Goal: Task Accomplishment & Management: Manage account settings

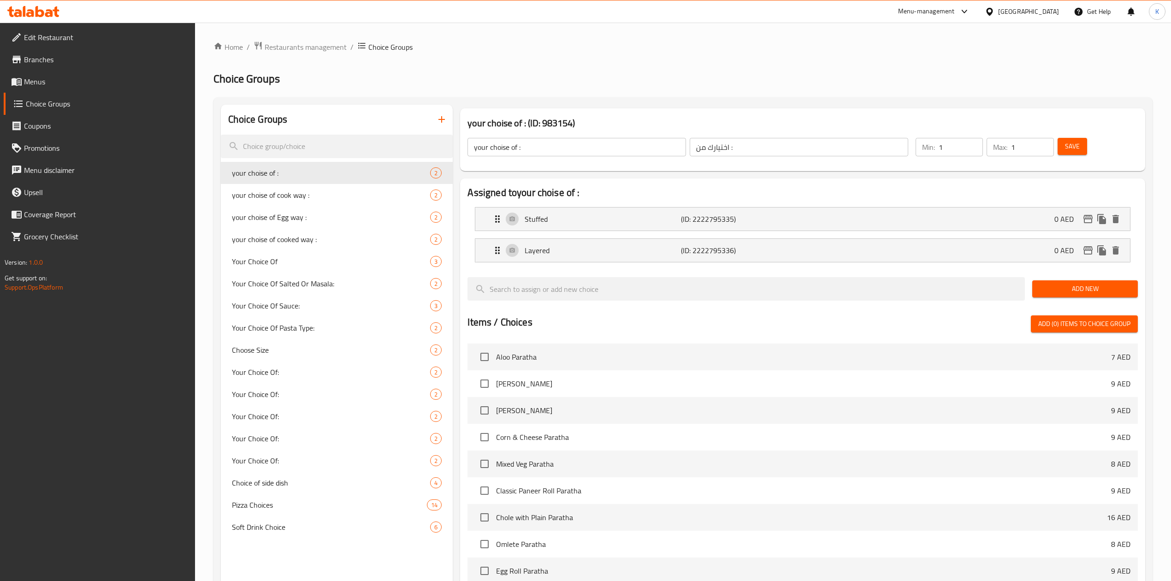
click at [45, 12] on icon at bounding box center [33, 11] width 52 height 11
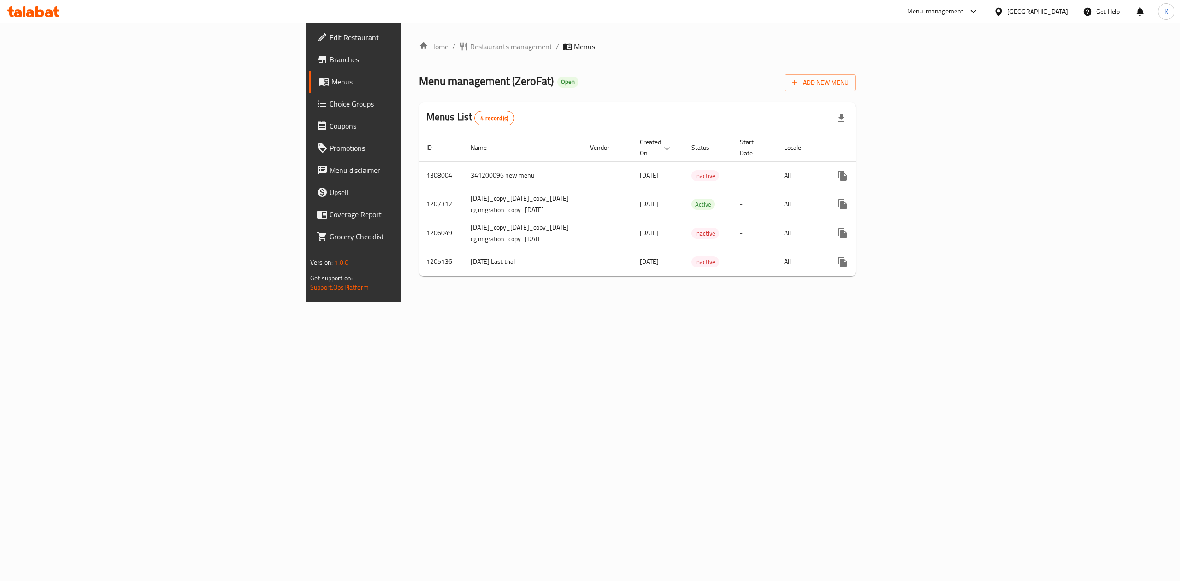
click at [330, 105] on span "Choice Groups" at bounding box center [413, 103] width 166 height 11
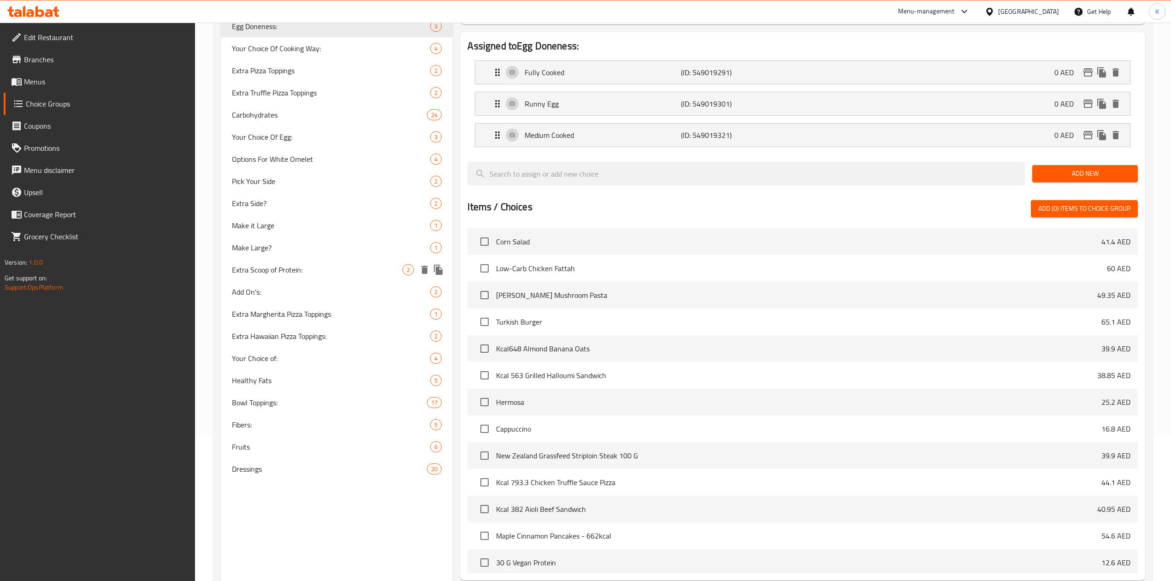
scroll to position [117, 0]
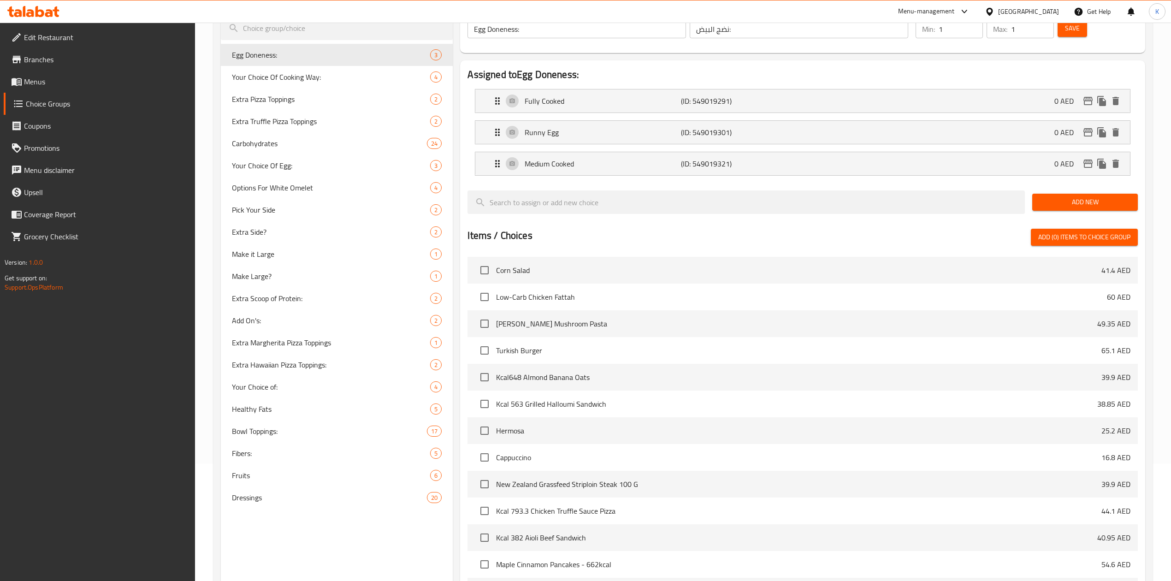
click at [49, 87] on link "Menus" at bounding box center [100, 82] width 192 height 22
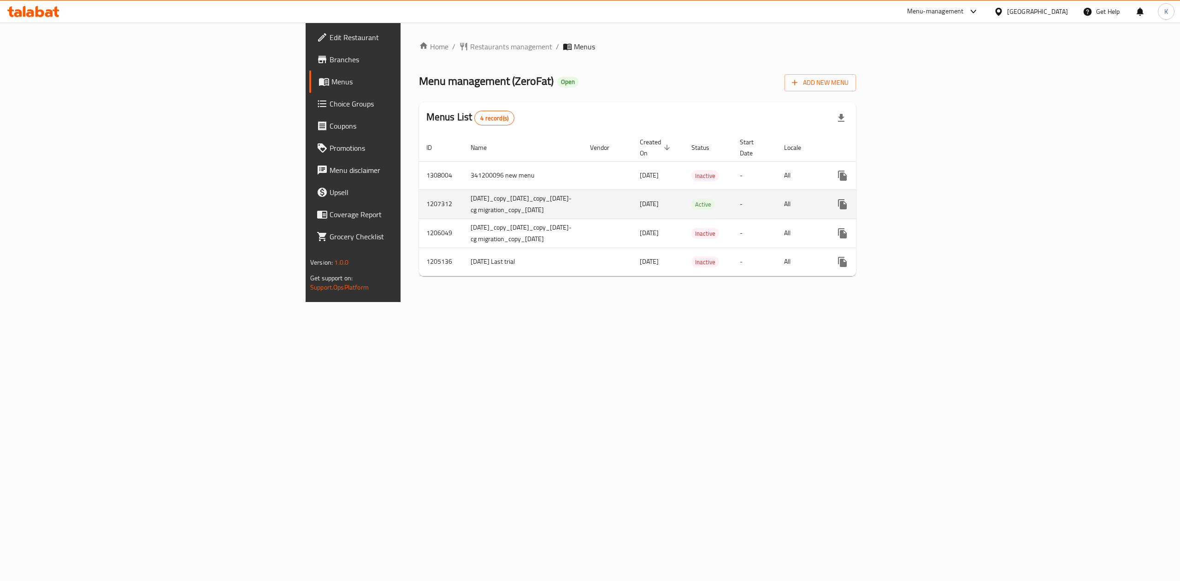
click at [915, 199] on icon "enhanced table" at bounding box center [909, 204] width 11 height 11
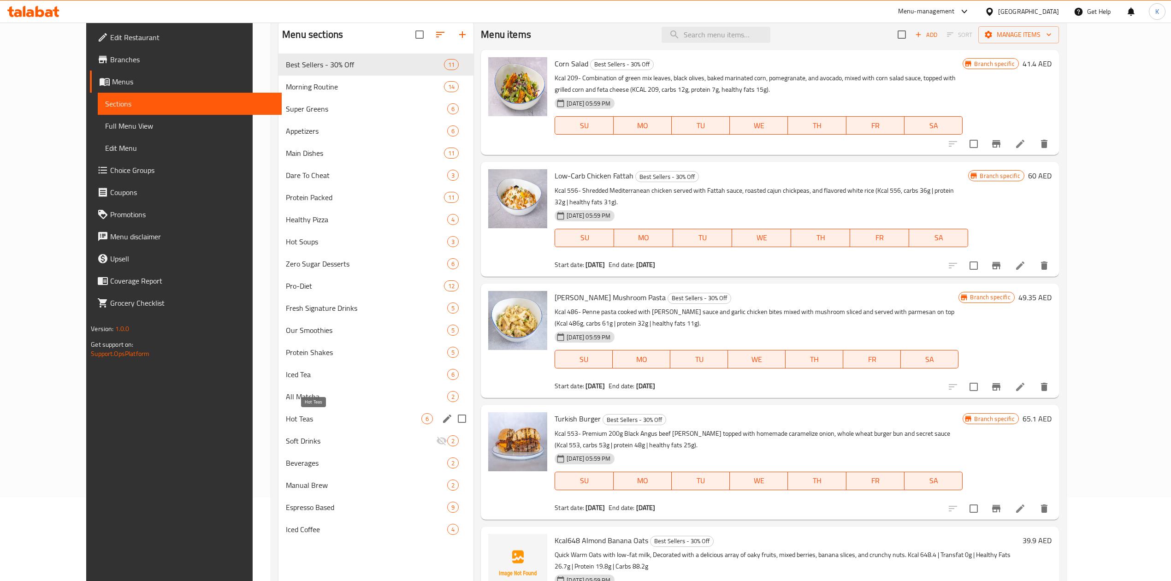
scroll to position [61, 0]
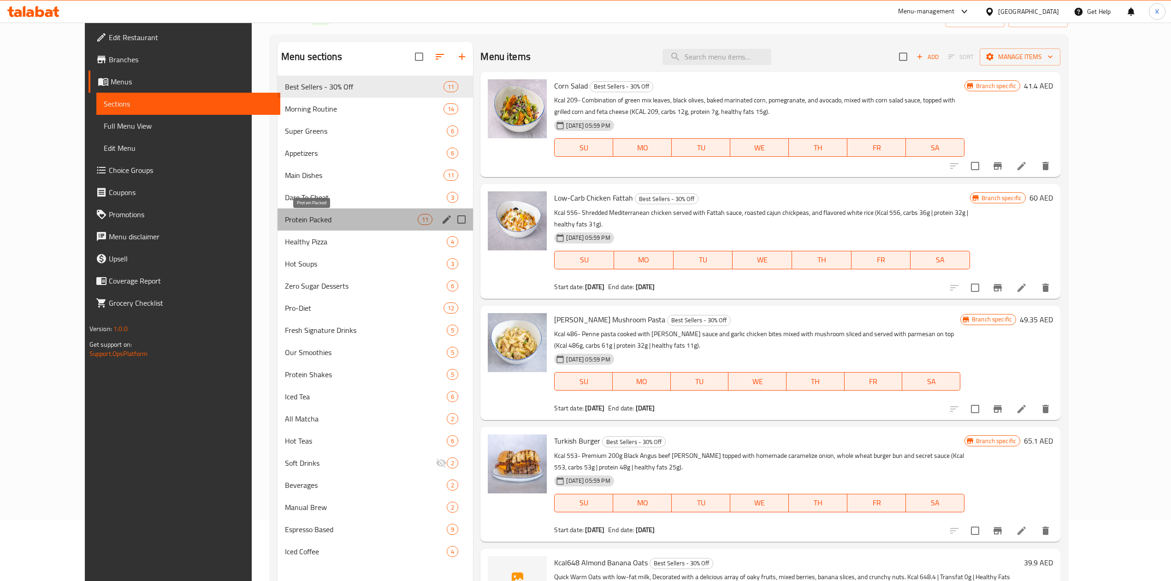
click at [285, 215] on span "Protein Packed" at bounding box center [351, 219] width 133 height 11
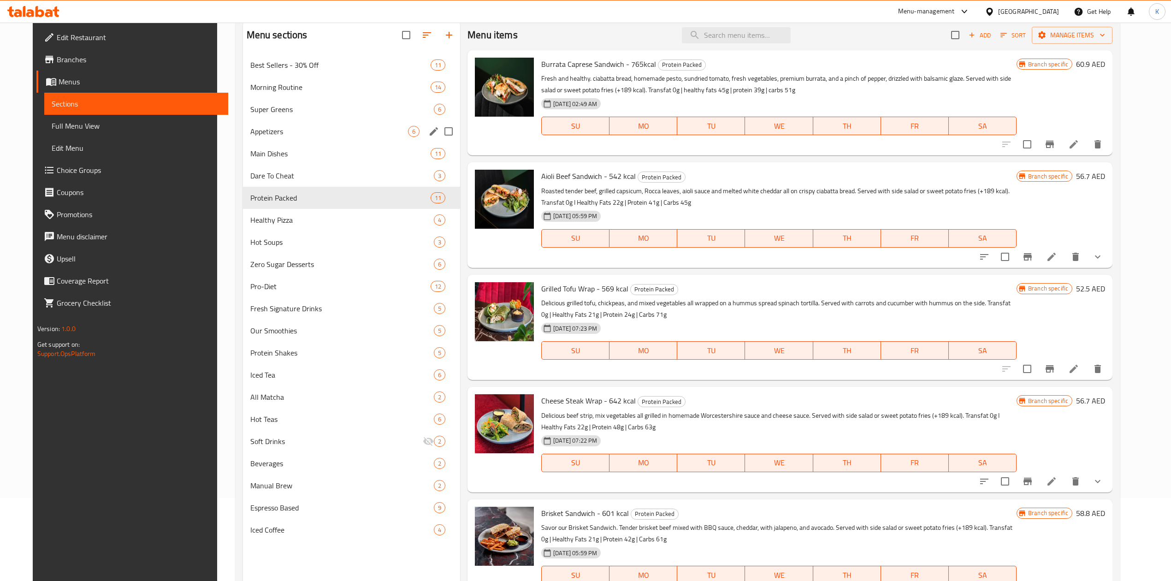
scroll to position [61, 0]
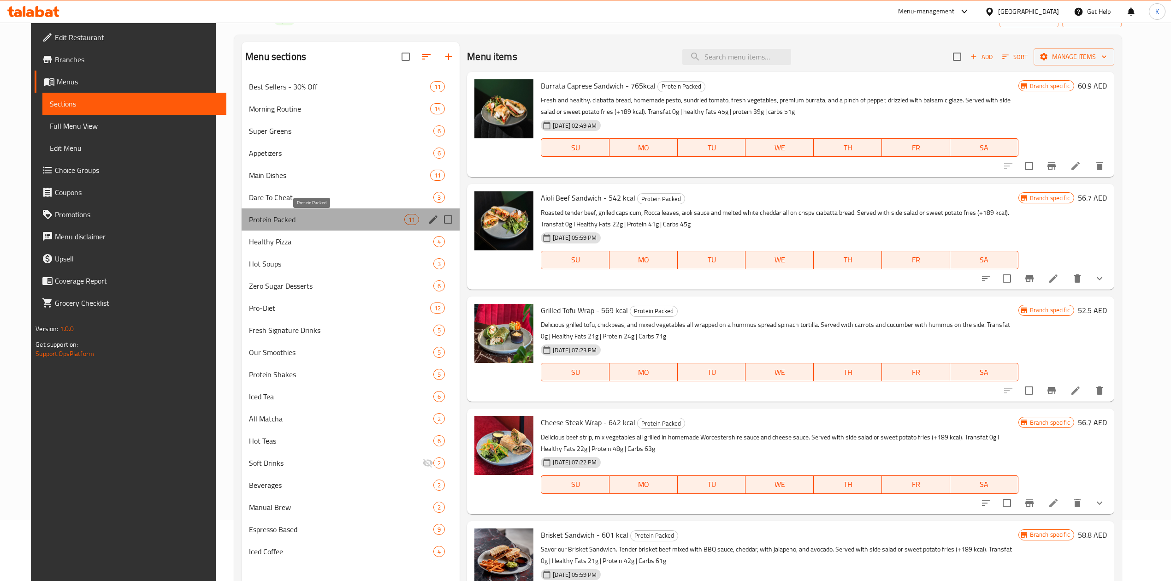
click at [272, 222] on span "Protein Packed" at bounding box center [326, 219] width 155 height 11
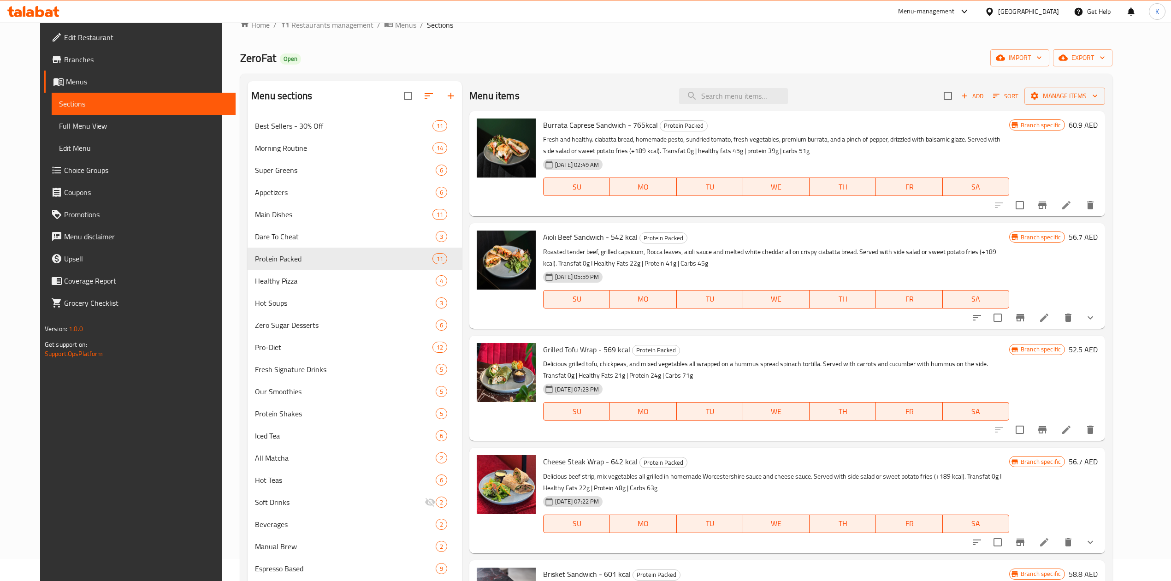
scroll to position [0, 0]
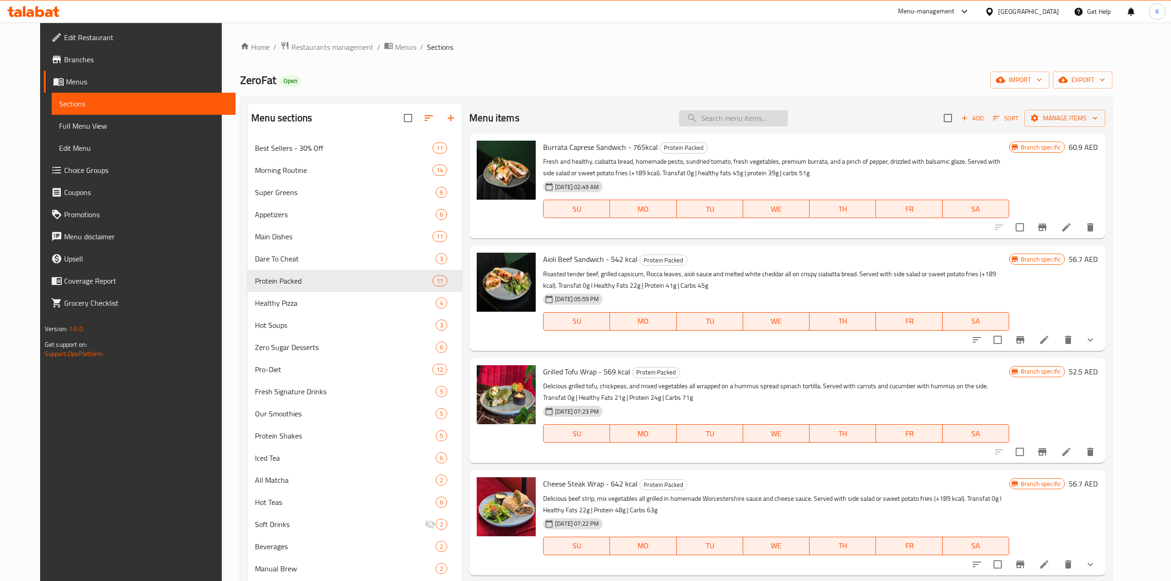
click at [734, 113] on input "search" at bounding box center [733, 118] width 109 height 16
paste input "NEW ZEALAND GRASS-FEED STRIPLOIN STEAK"
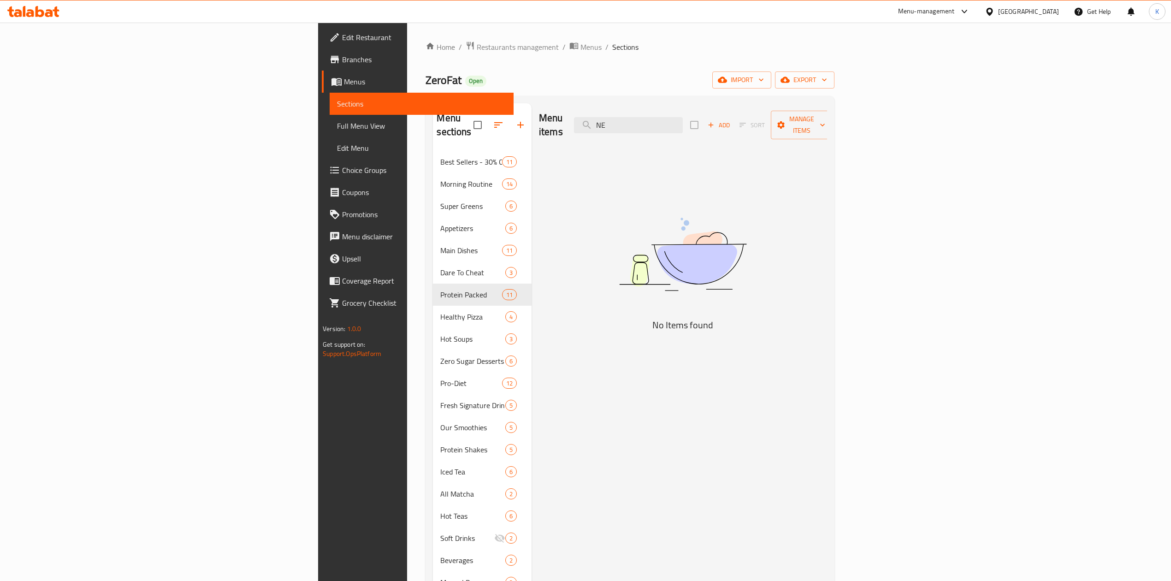
type input "N"
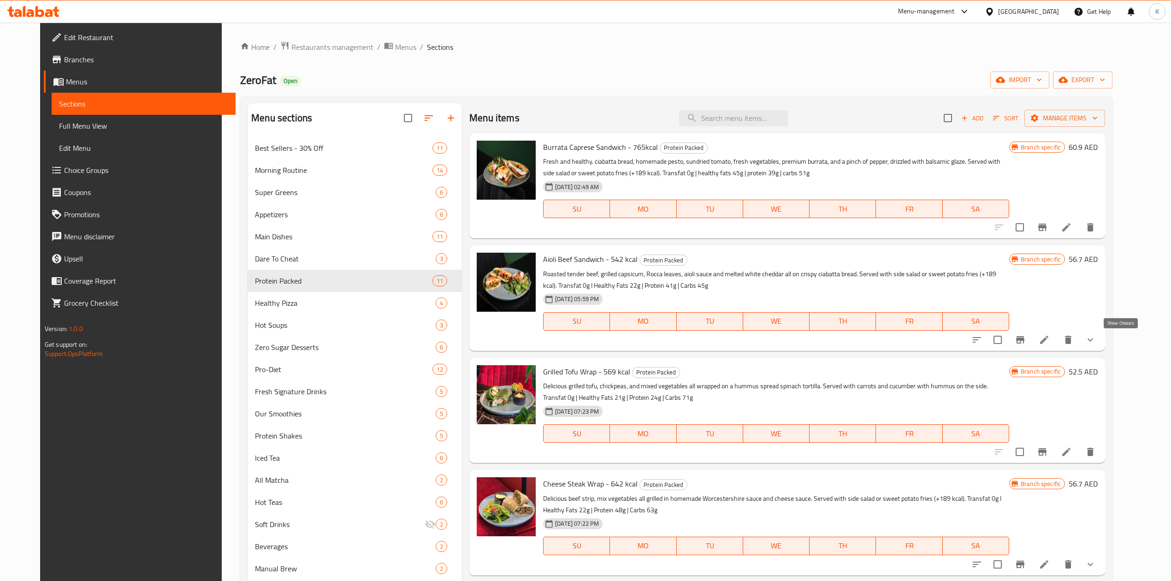
click at [1096, 339] on icon "show more" at bounding box center [1090, 339] width 11 height 11
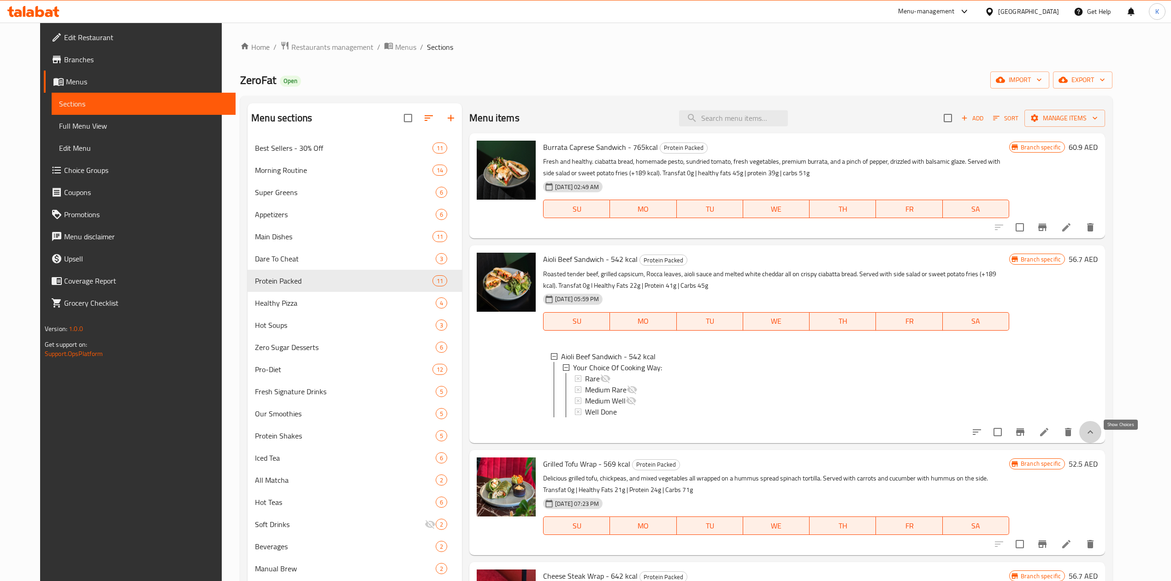
click at [1096, 438] on icon "show more" at bounding box center [1090, 431] width 11 height 11
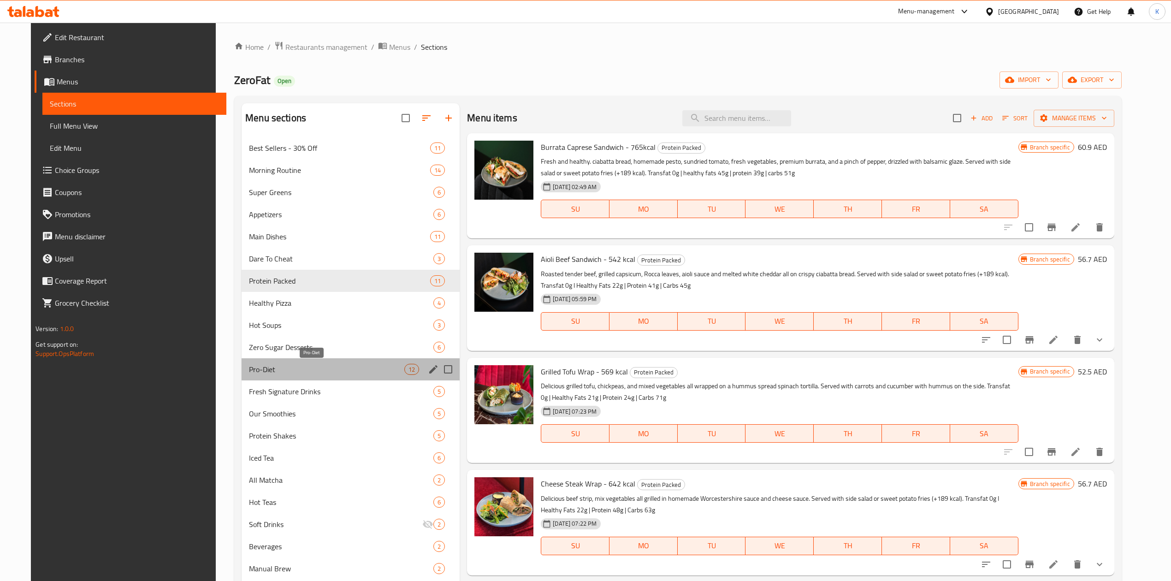
click at [272, 373] on span "Pro-Diet" at bounding box center [326, 369] width 155 height 11
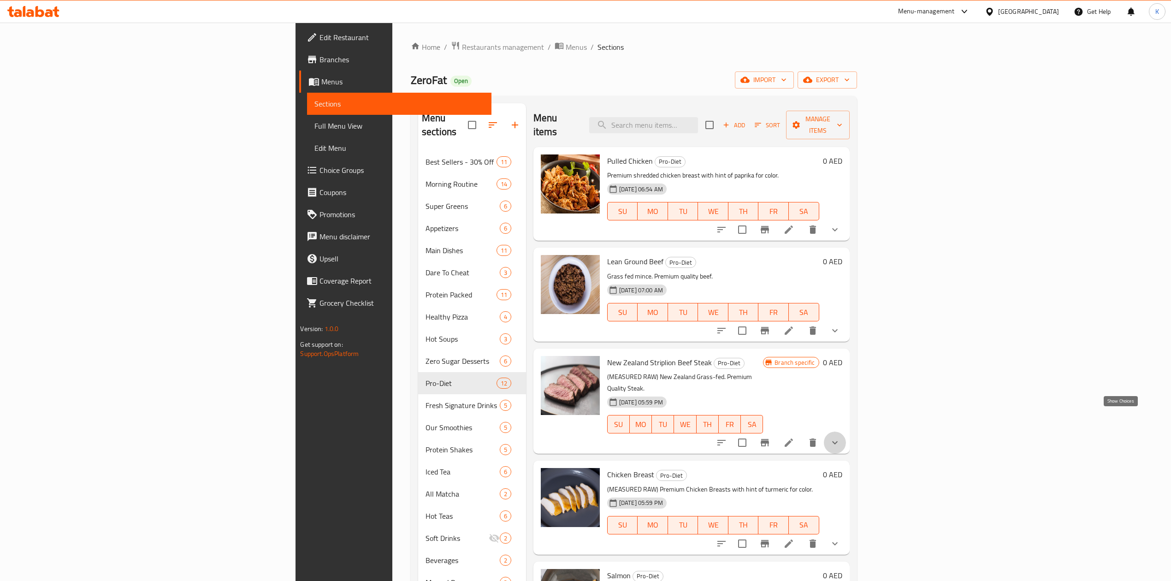
click at [841, 437] on icon "show more" at bounding box center [834, 442] width 11 height 11
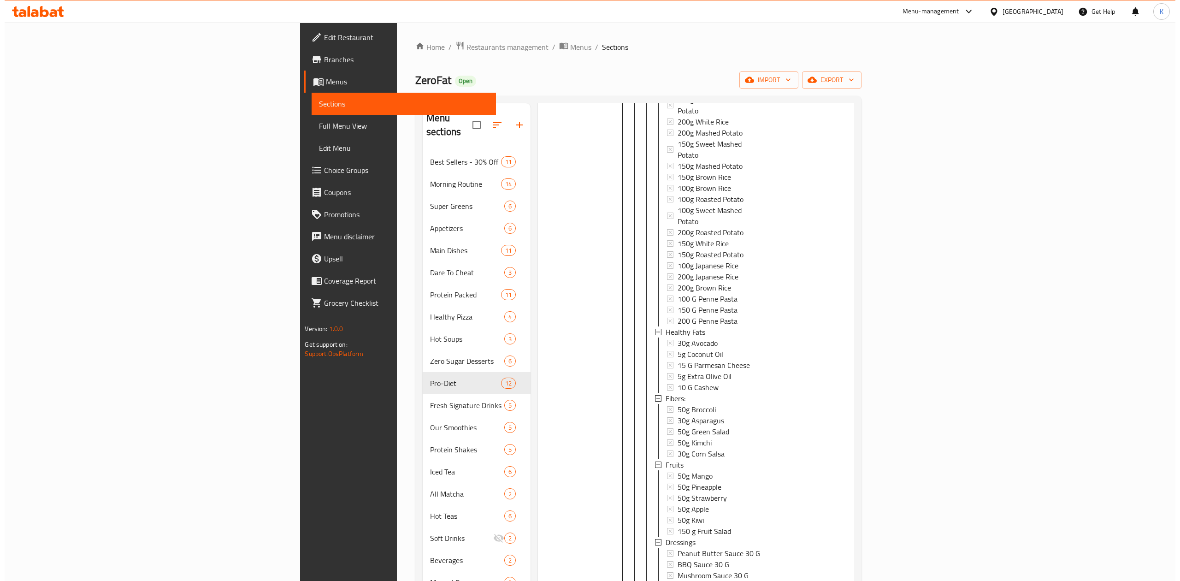
scroll to position [2151, 0]
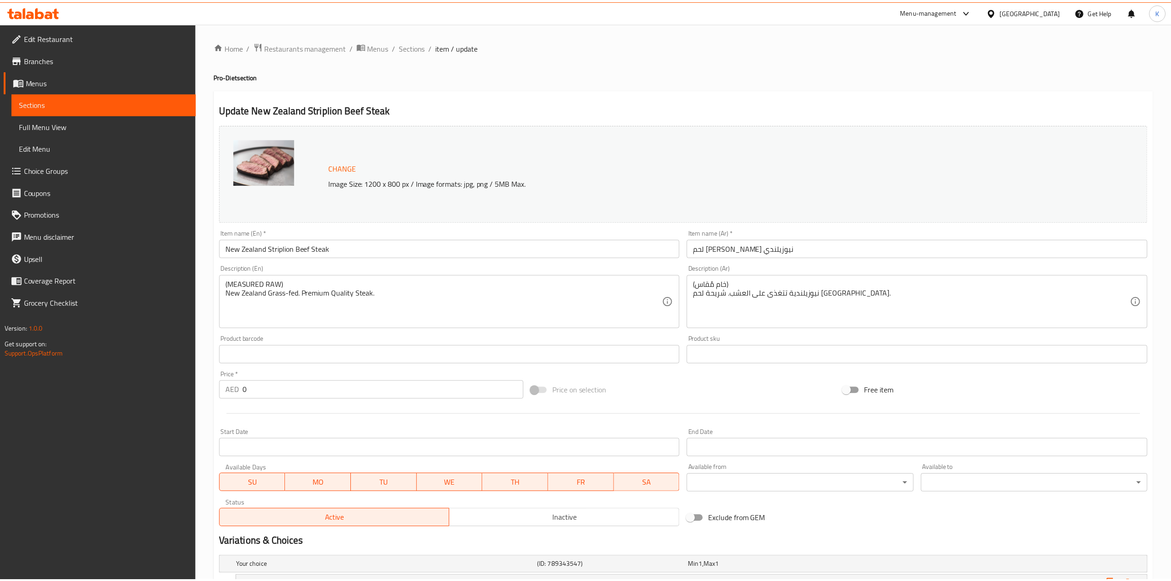
scroll to position [307, 0]
